Goal: Information Seeking & Learning: Find specific page/section

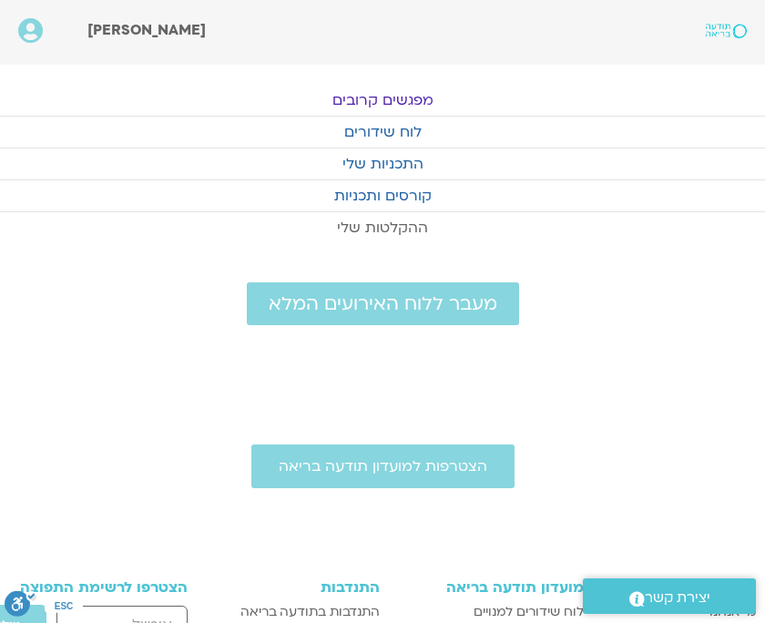
click at [374, 223] on link "ההקלטות שלי" at bounding box center [382, 227] width 765 height 31
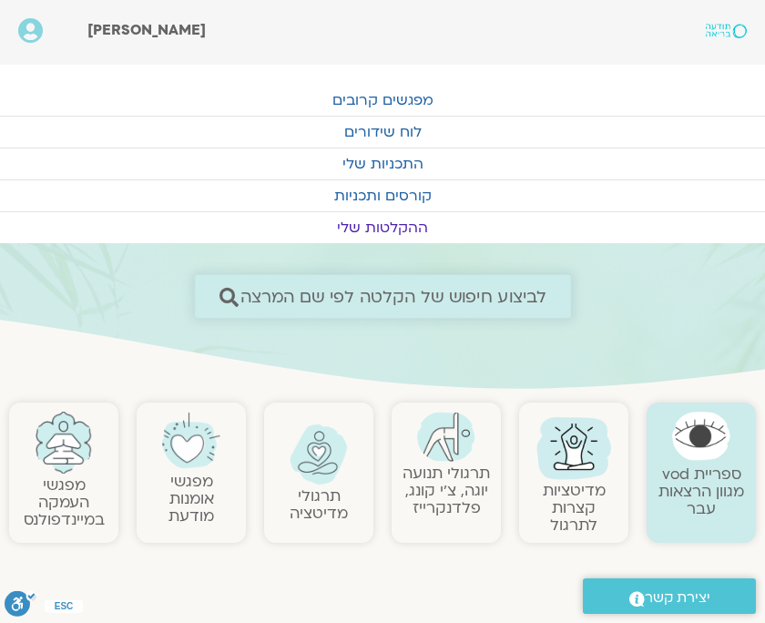
click at [319, 293] on span "לביצוע חיפוש של הקלטה לפי שם המרצה" at bounding box center [393, 296] width 307 height 19
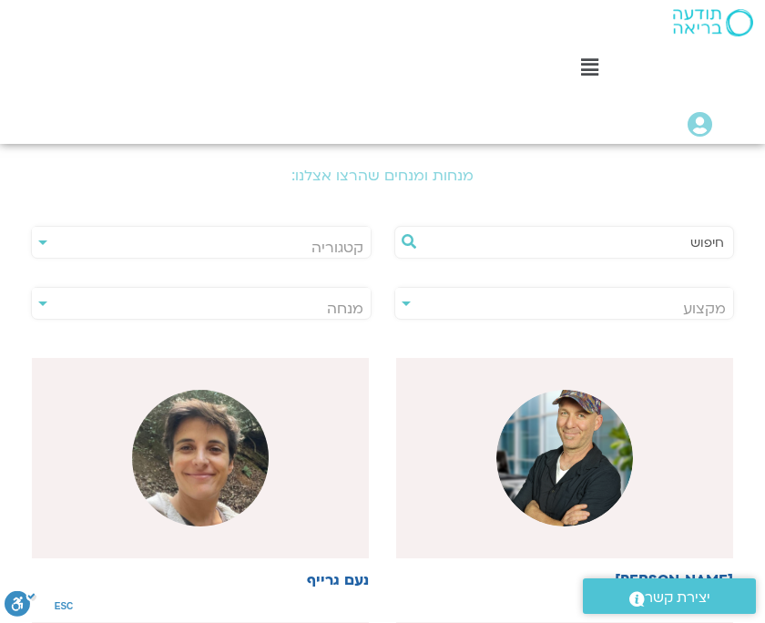
scroll to position [254, 0]
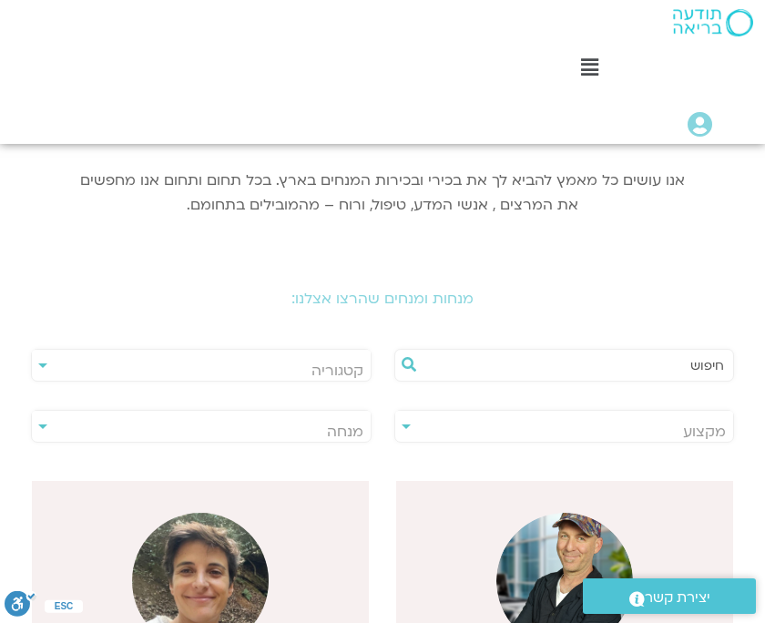
click at [700, 363] on input "text" at bounding box center [574, 365] width 302 height 31
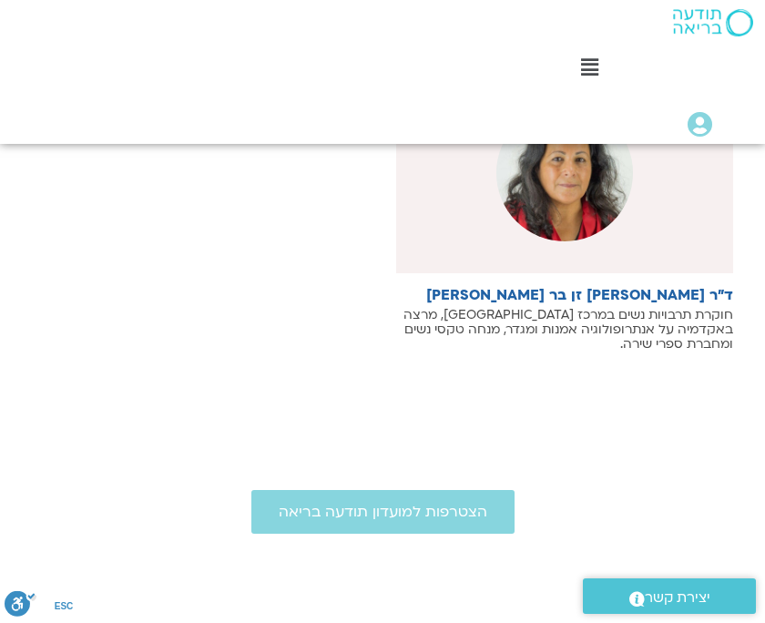
scroll to position [519, 0]
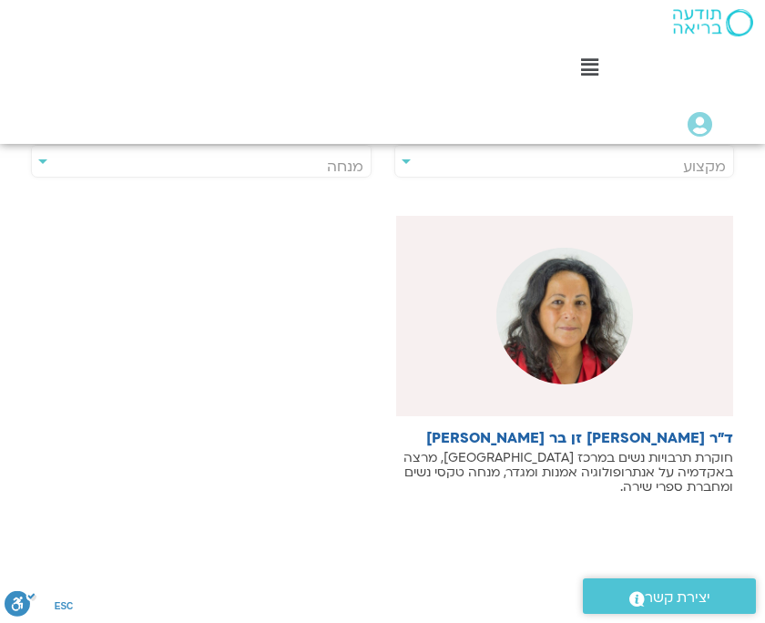
type input "צילה"
click at [532, 333] on img at bounding box center [565, 316] width 137 height 137
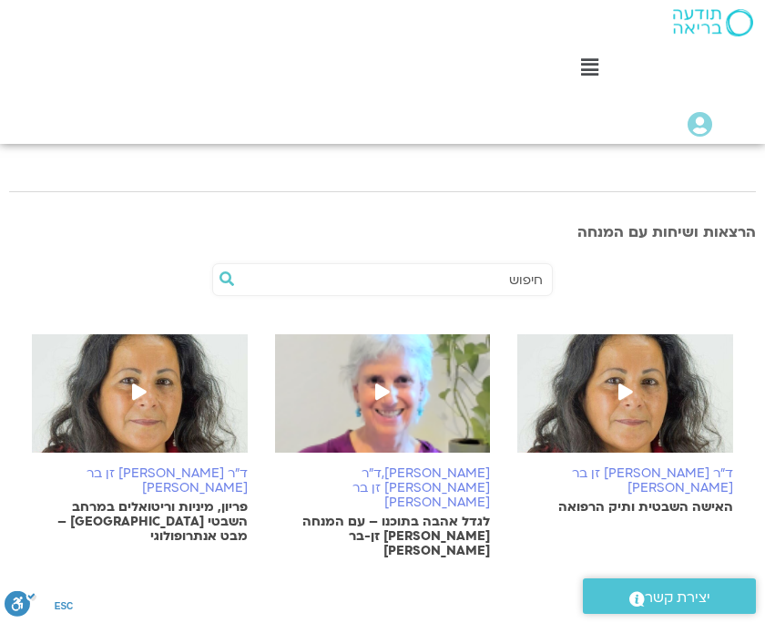
scroll to position [438, 0]
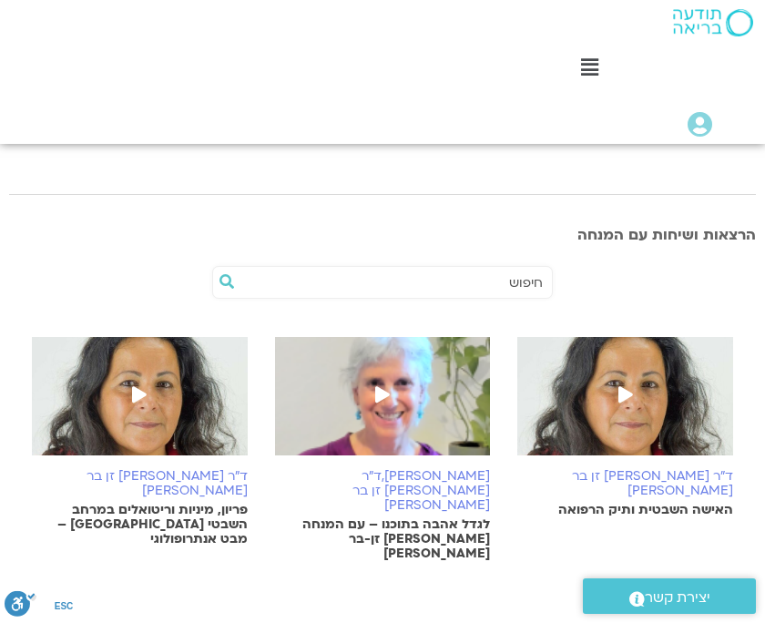
click at [624, 386] on icon at bounding box center [626, 394] width 15 height 16
